Goal: Task Accomplishment & Management: Complete application form

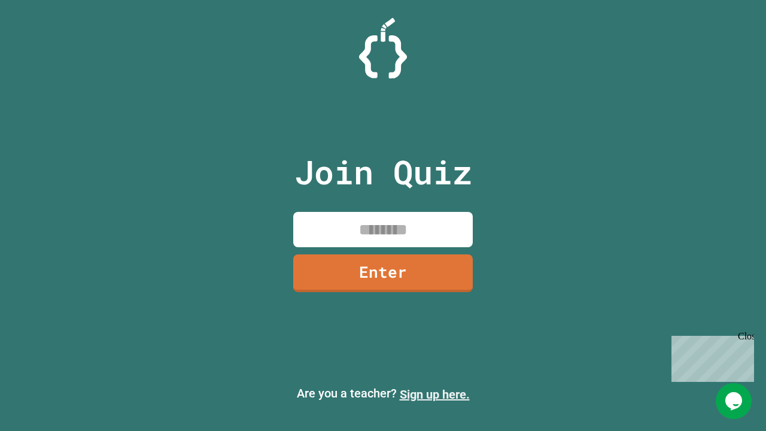
click at [435, 395] on link "Sign up here." at bounding box center [435, 394] width 70 height 14
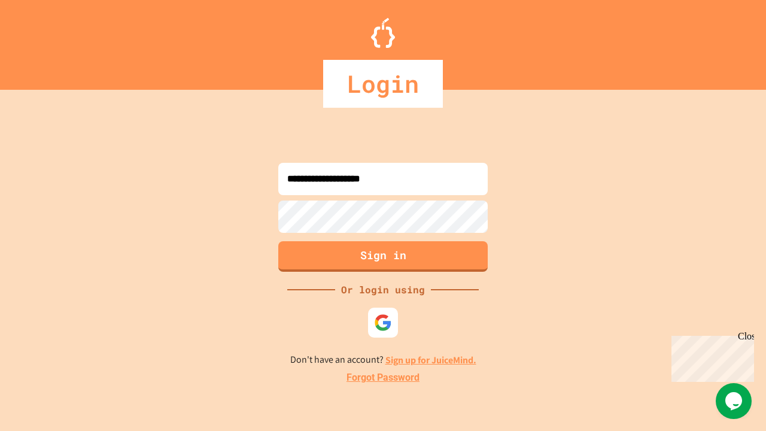
type input "**********"
